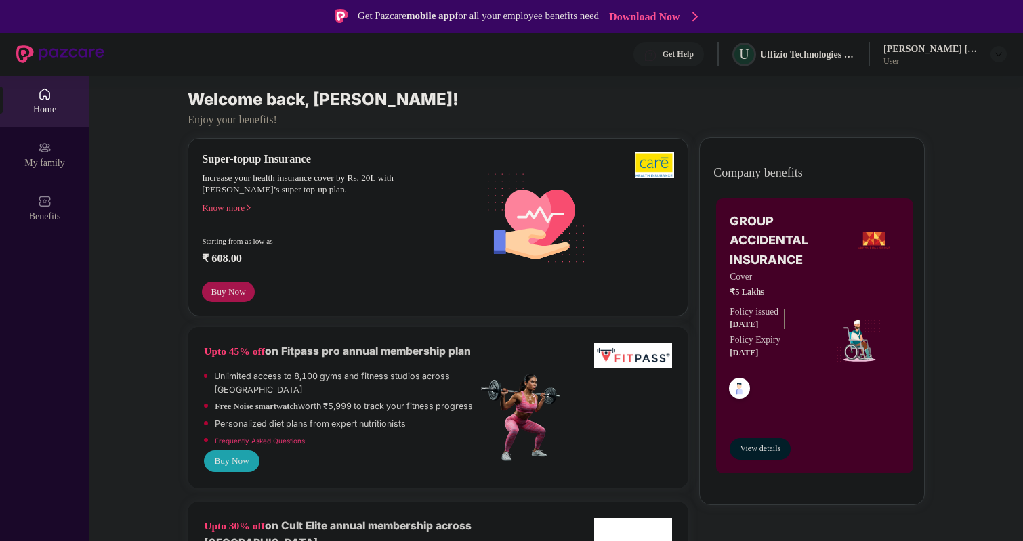
click at [928, 58] on div "User" at bounding box center [930, 61] width 95 height 11
click at [885, 50] on div "[PERSON_NAME] [PERSON_NAME]" at bounding box center [930, 49] width 95 height 13
click at [812, 50] on div "Uffizio Technologies Private Limited" at bounding box center [807, 54] width 95 height 13
click at [645, 55] on img at bounding box center [650, 56] width 14 height 14
click at [20, 52] on img at bounding box center [60, 54] width 88 height 18
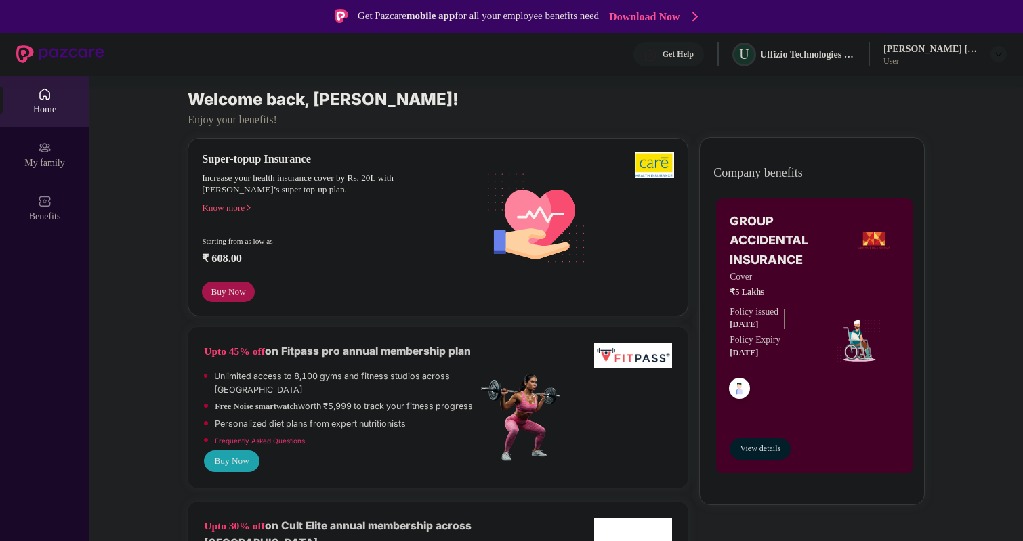
click at [45, 102] on div "Home" at bounding box center [44, 101] width 89 height 51
click at [893, 54] on div "[PERSON_NAME] [PERSON_NAME]" at bounding box center [930, 49] width 95 height 13
click at [804, 53] on div "Uffizio Technologies Private Limited" at bounding box center [807, 54] width 95 height 13
click at [712, 51] on div "Get Help U Uffizio Technologies Private Limited [PERSON_NAME] [PERSON_NAME] User" at bounding box center [555, 54] width 902 height 43
click at [954, 29] on div "Get Pazcare mobile app for all your employee benefits need Download Now" at bounding box center [511, 16] width 1023 height 33
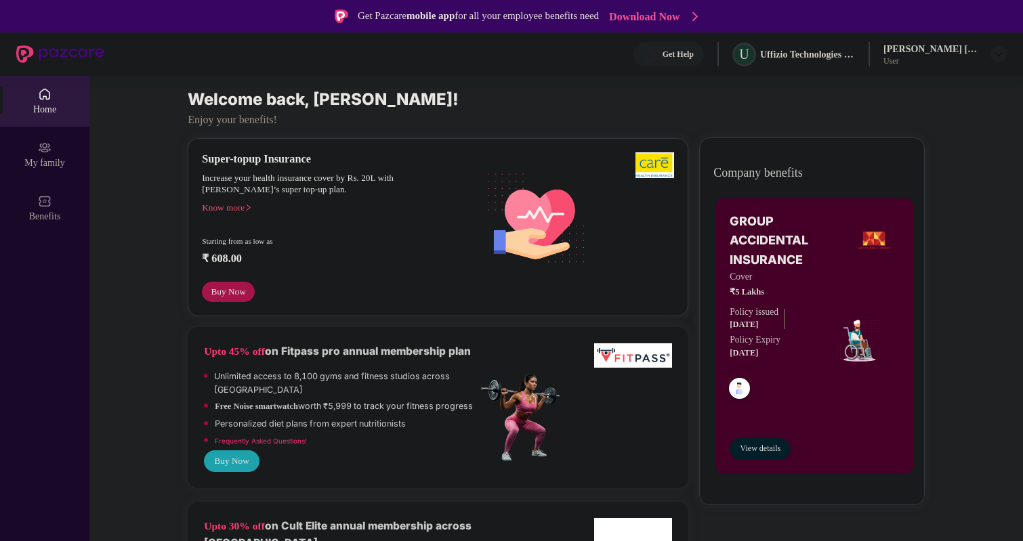
click at [952, 62] on div "User" at bounding box center [930, 61] width 95 height 11
click at [943, 49] on div "[PERSON_NAME] [PERSON_NAME]" at bounding box center [930, 49] width 95 height 13
click at [889, 49] on div "[PERSON_NAME] [PERSON_NAME]" at bounding box center [930, 49] width 95 height 13
click at [907, 51] on div "[PERSON_NAME] [PERSON_NAME]" at bounding box center [930, 49] width 95 height 13
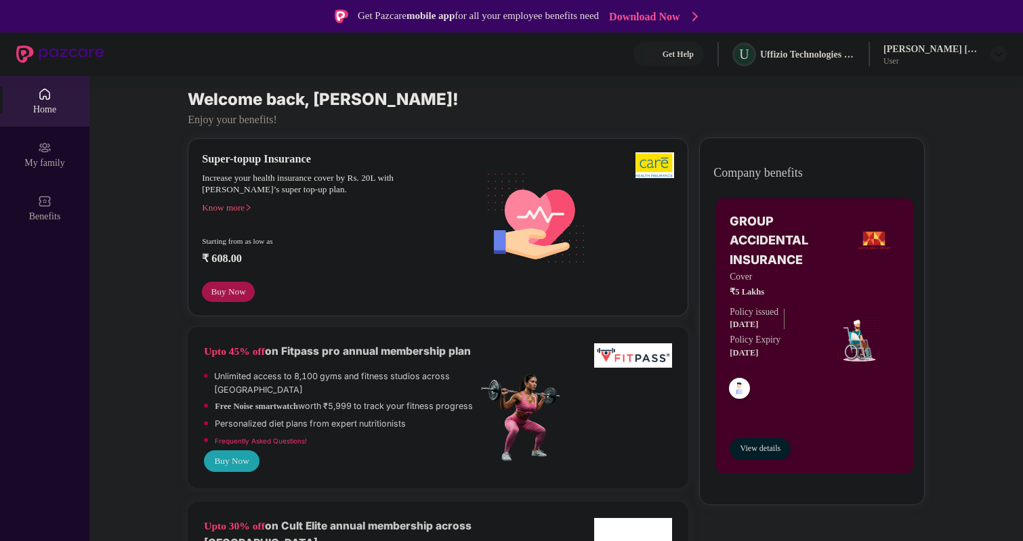
click at [886, 56] on div "User" at bounding box center [930, 61] width 95 height 11
click at [754, 450] on span "View details" at bounding box center [760, 448] width 41 height 13
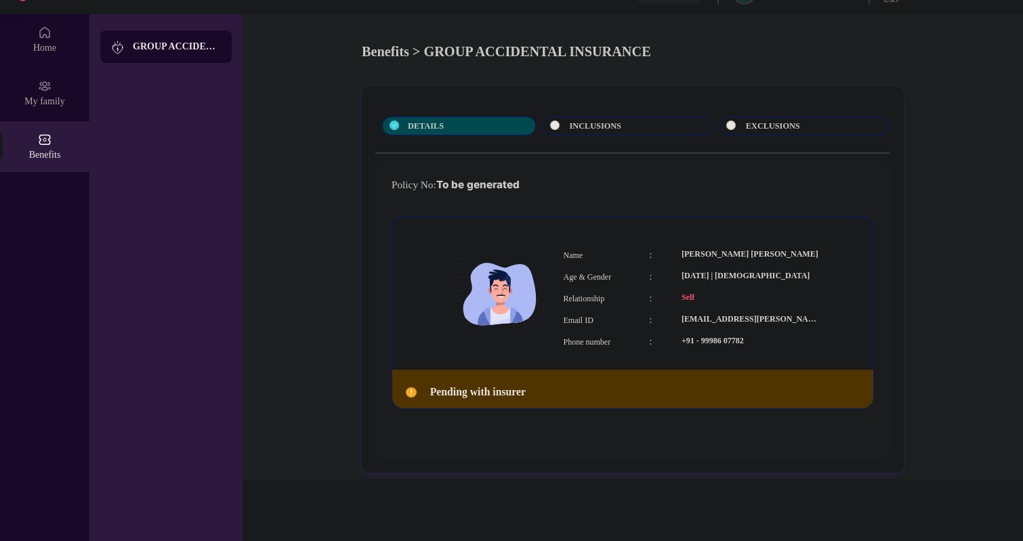
scroll to position [76, 0]
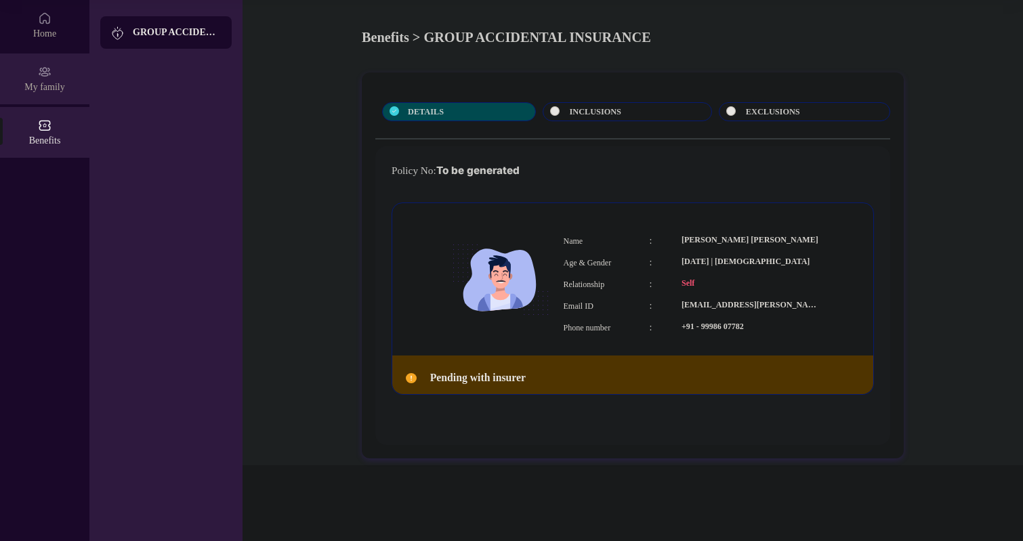
click at [49, 83] on div "My family" at bounding box center [44, 88] width 89 height 14
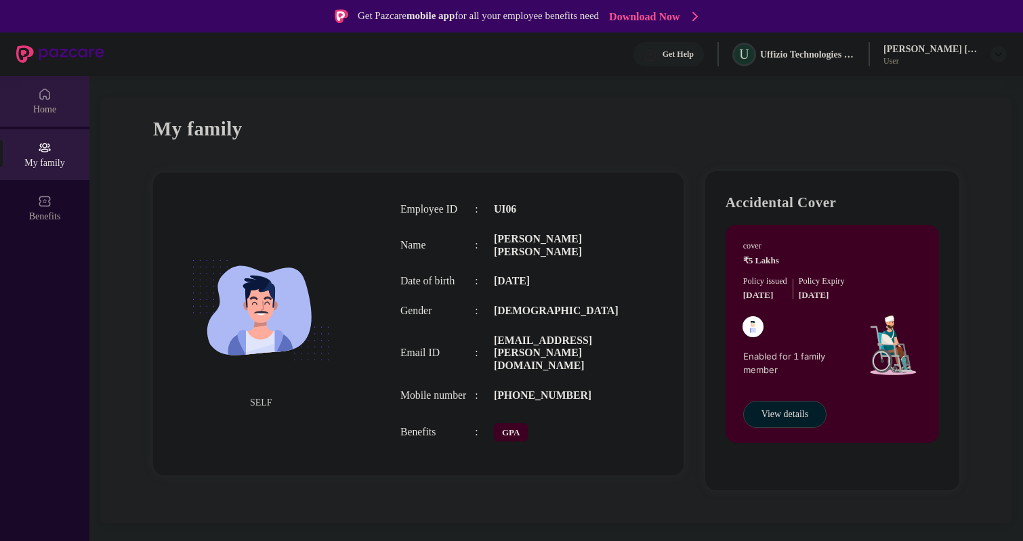
click at [41, 95] on img at bounding box center [45, 94] width 14 height 14
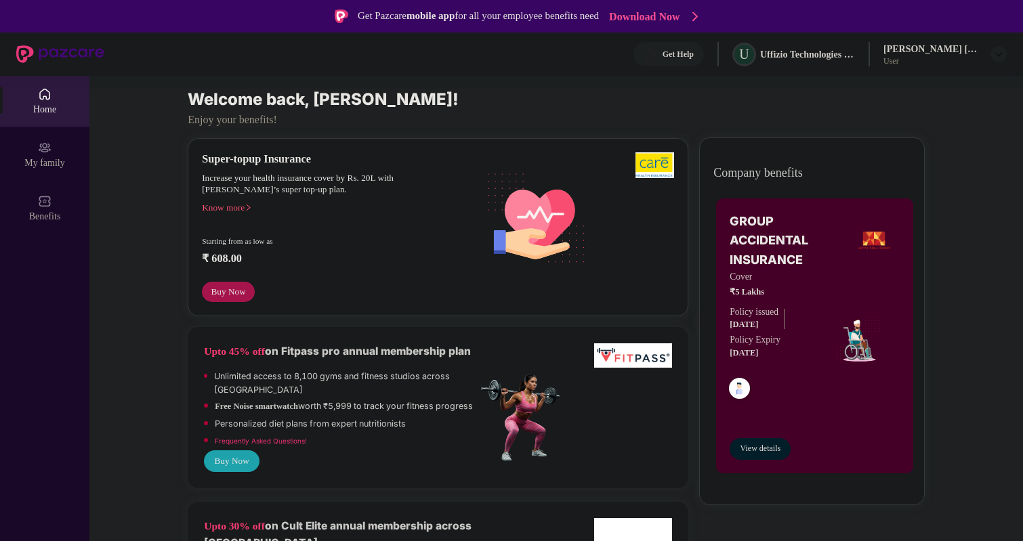
click at [239, 115] on div "Enjoy your benefits!" at bounding box center [556, 119] width 737 height 14
click at [908, 61] on div "User" at bounding box center [930, 61] width 95 height 11
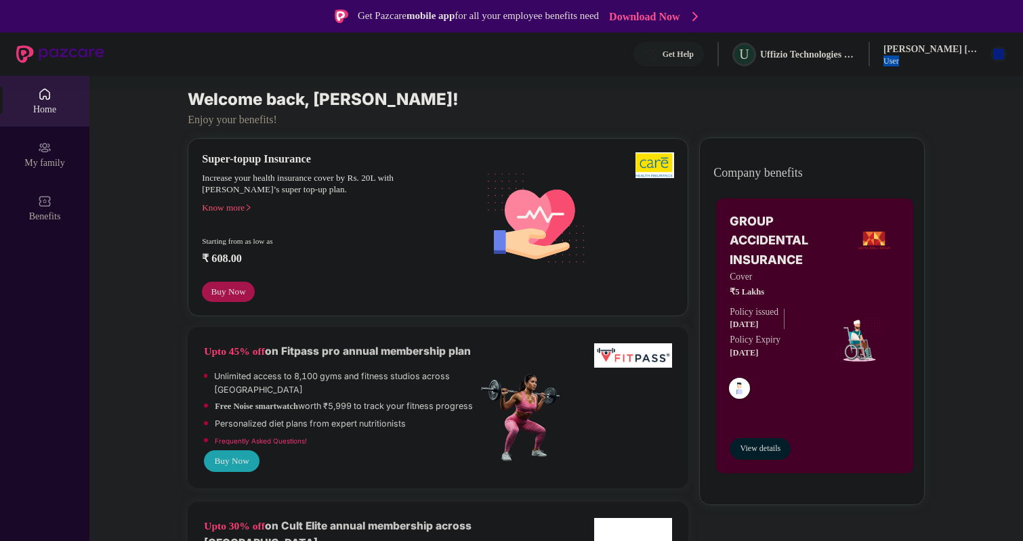
click at [908, 61] on div "User" at bounding box center [930, 61] width 95 height 11
click at [824, 58] on div "Uffizio Technologies Private Limited" at bounding box center [807, 54] width 95 height 13
click at [687, 72] on div "Get Help U Uffizio Technologies Private Limited [PERSON_NAME] [PERSON_NAME] User" at bounding box center [555, 54] width 902 height 43
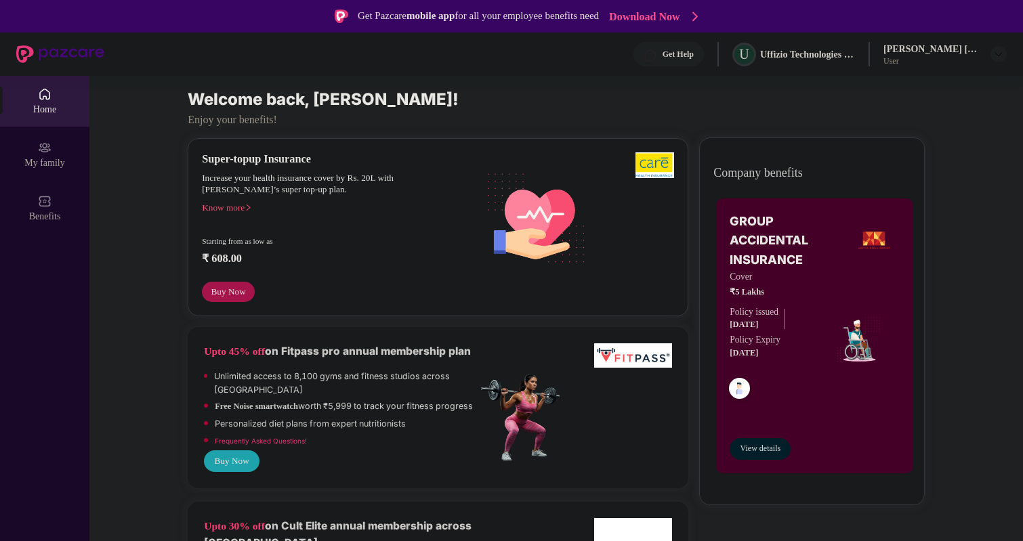
click at [935, 50] on div "[PERSON_NAME] [PERSON_NAME]" at bounding box center [930, 49] width 95 height 13
click at [840, 49] on div "Uffizio Technologies Private Limited" at bounding box center [807, 54] width 95 height 13
click at [653, 45] on div "Get Help" at bounding box center [668, 54] width 70 height 24
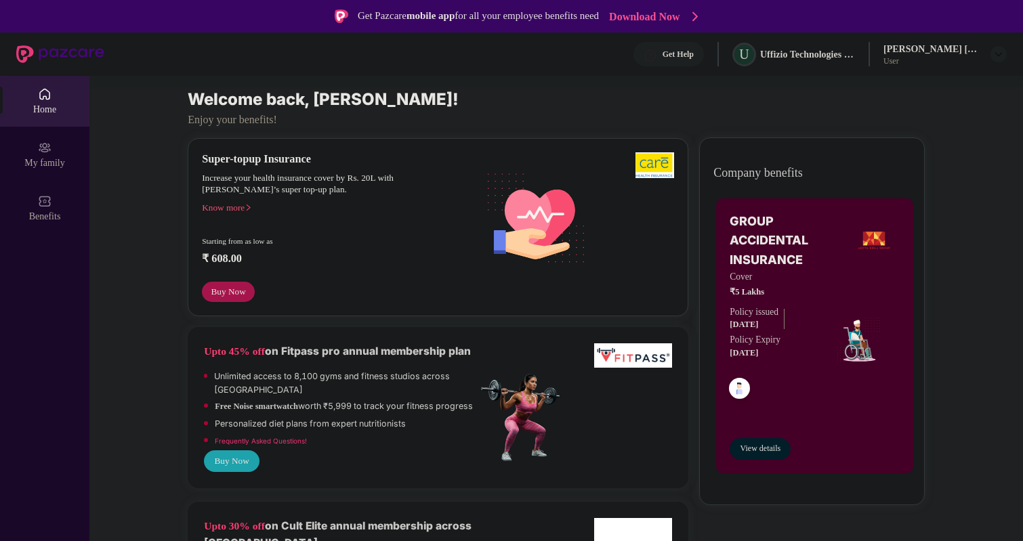
click at [890, 64] on div "User" at bounding box center [930, 61] width 95 height 11
click at [898, 63] on div "User" at bounding box center [930, 61] width 95 height 11
